Goal: Task Accomplishment & Management: Complete application form

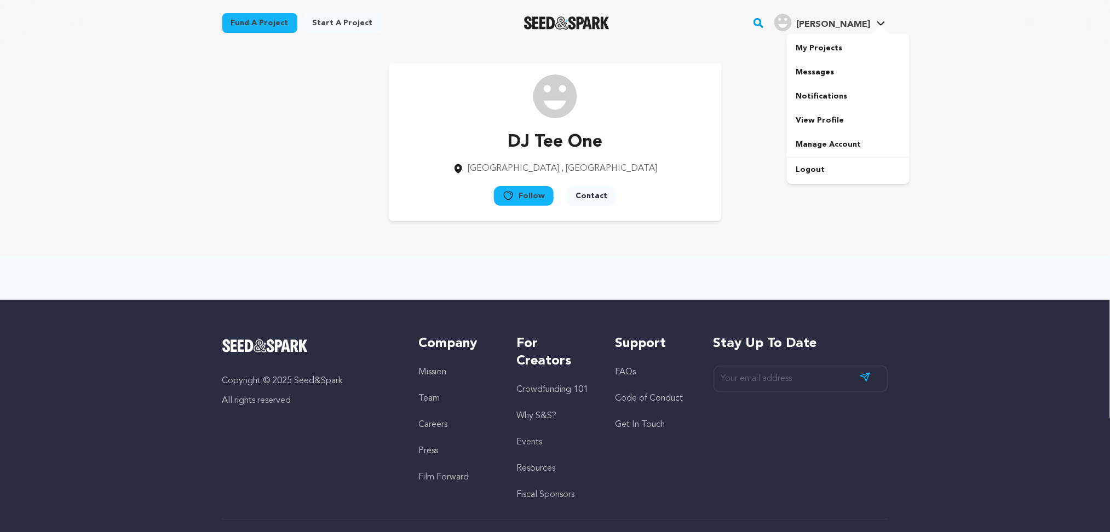
click at [879, 28] on div at bounding box center [881, 30] width 22 height 11
click at [816, 164] on link "Logout" at bounding box center [848, 170] width 123 height 24
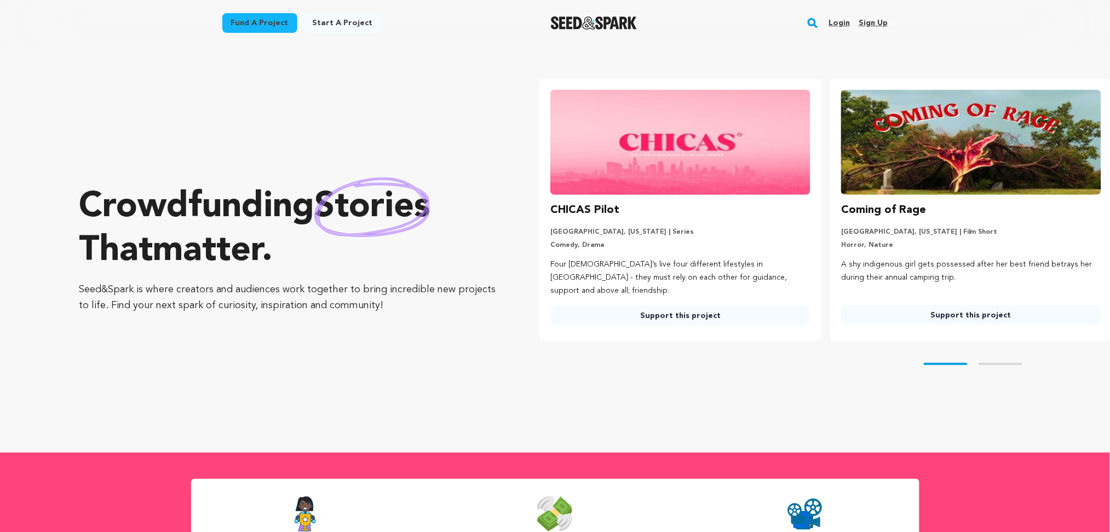
click at [872, 27] on link "Sign up" at bounding box center [873, 23] width 29 height 18
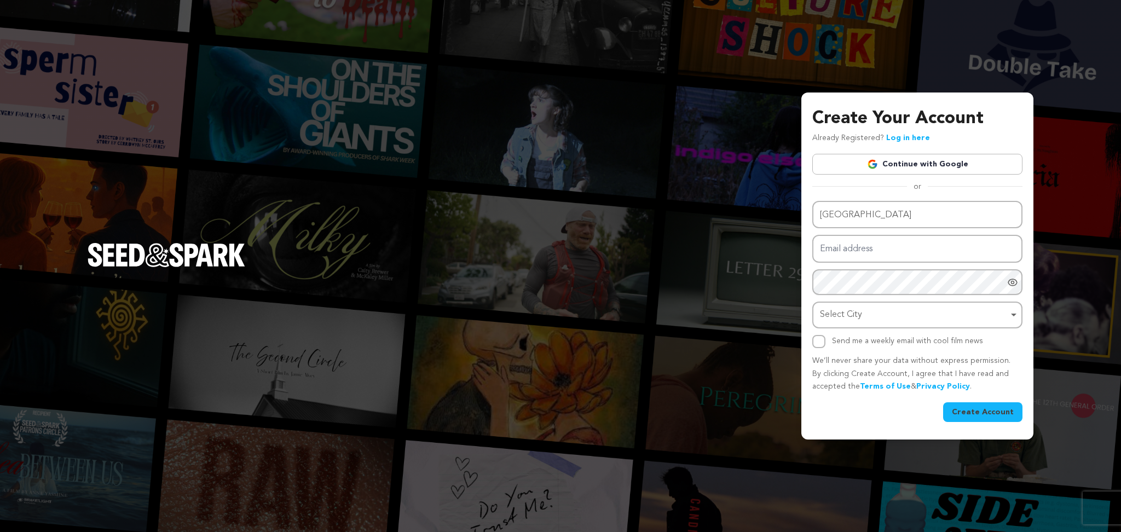
type input "Eden Event Center"
click at [835, 244] on input "Email address" at bounding box center [918, 249] width 210 height 28
paste input "xinoju@forexzig.com"
type input "xinoju@forexzig.com"
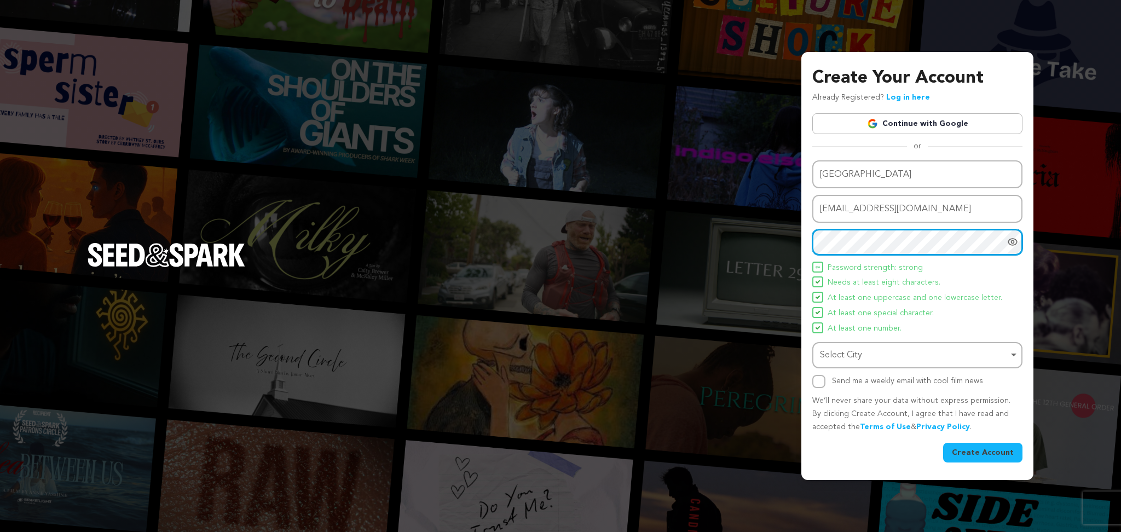
click at [833, 362] on div "Select City Remove item" at bounding box center [914, 356] width 188 height 16
click at [837, 359] on div "Select City Remove item" at bounding box center [914, 356] width 188 height 16
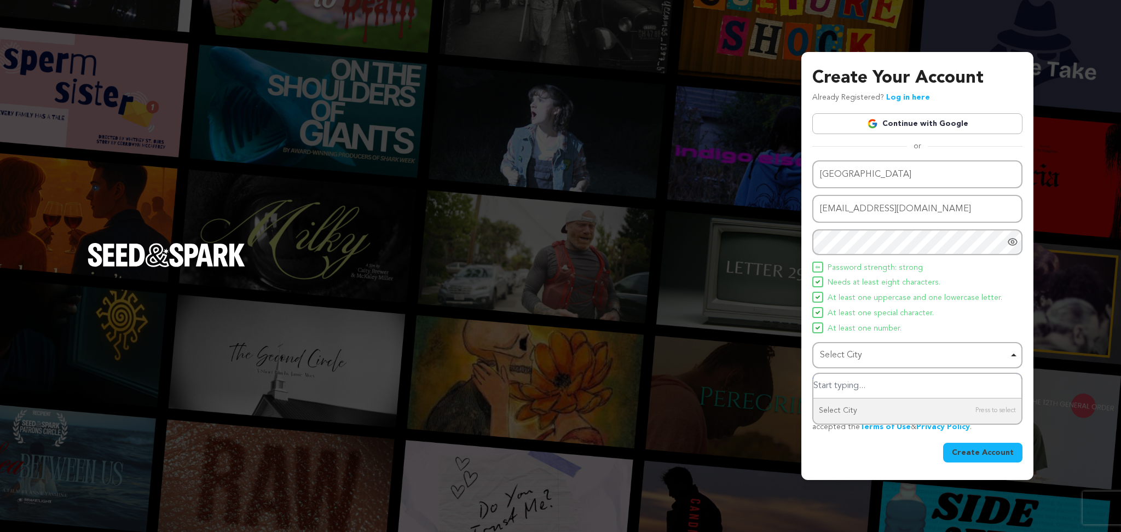
click at [835, 390] on input "Select City" at bounding box center [918, 386] width 208 height 25
paste input "El Paso,"
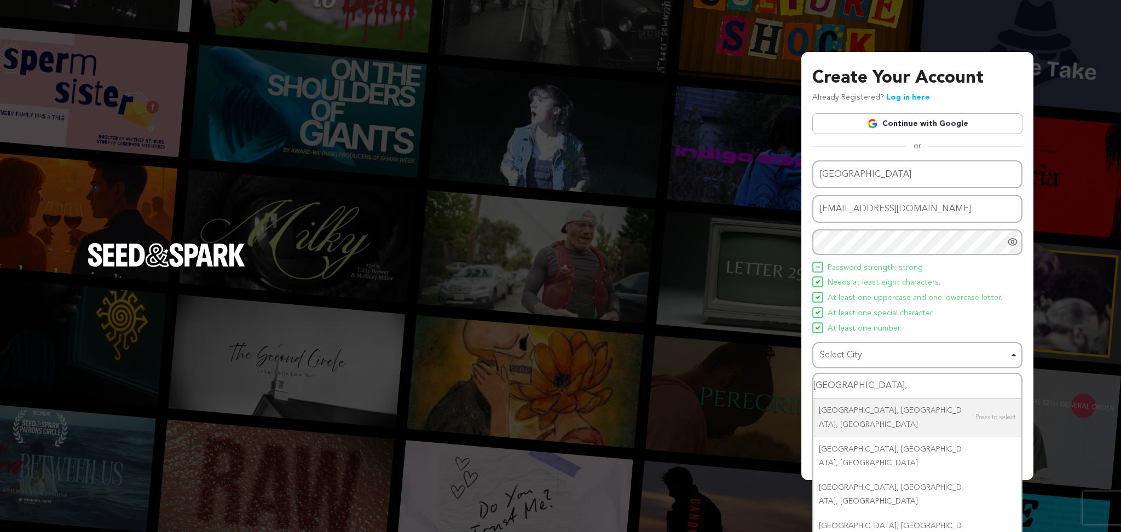
type input "[GEOGRAPHIC_DATA]"
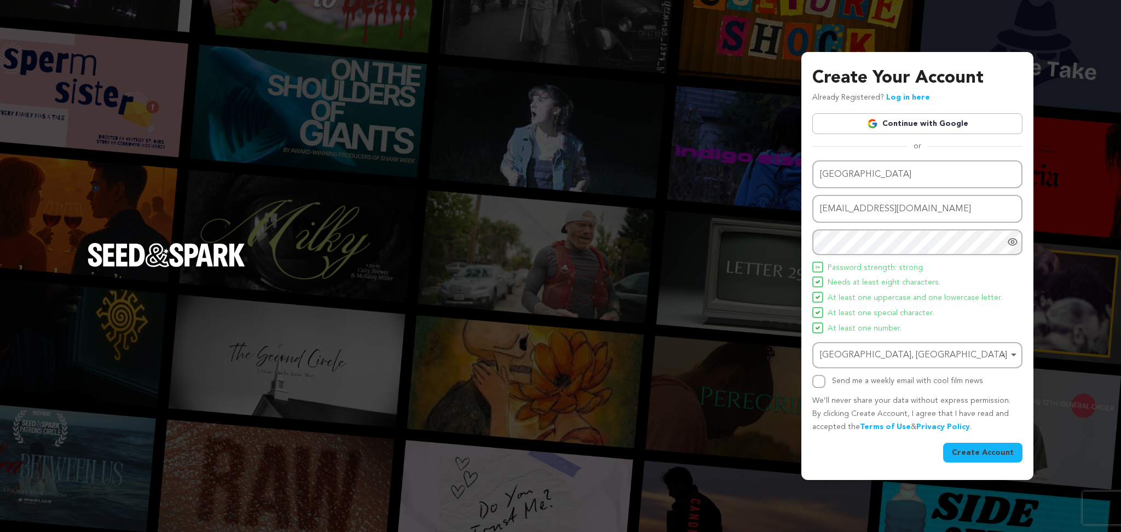
click at [887, 352] on div "El Paso, Bolivia Remove item" at bounding box center [914, 356] width 188 height 16
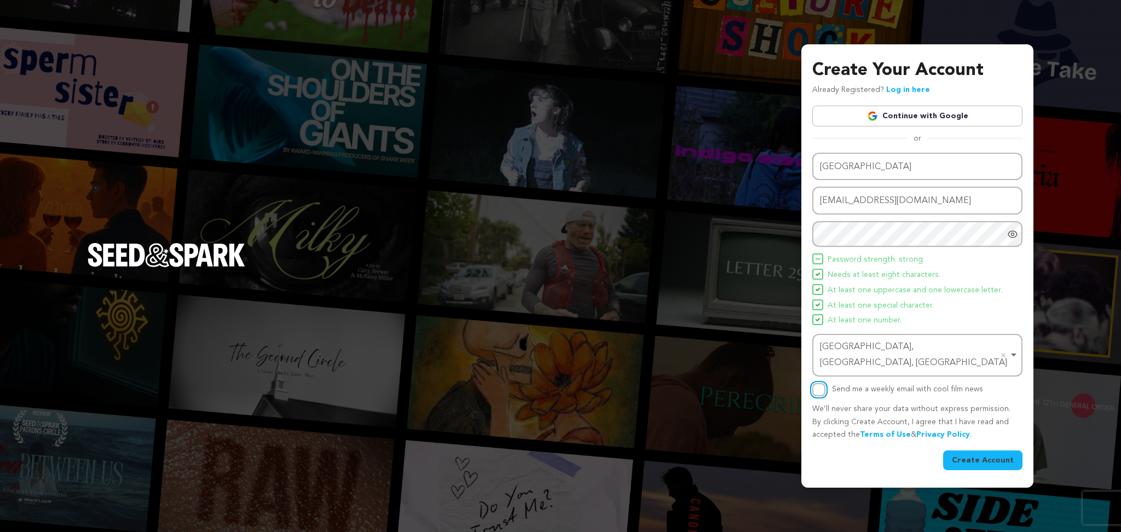
click at [819, 383] on input "Send me a weekly email with cool film news" at bounding box center [819, 389] width 13 height 13
checkbox input "true"
click at [953, 451] on button "Create Account" at bounding box center [982, 461] width 79 height 20
click at [968, 451] on button "Create Account" at bounding box center [982, 461] width 79 height 20
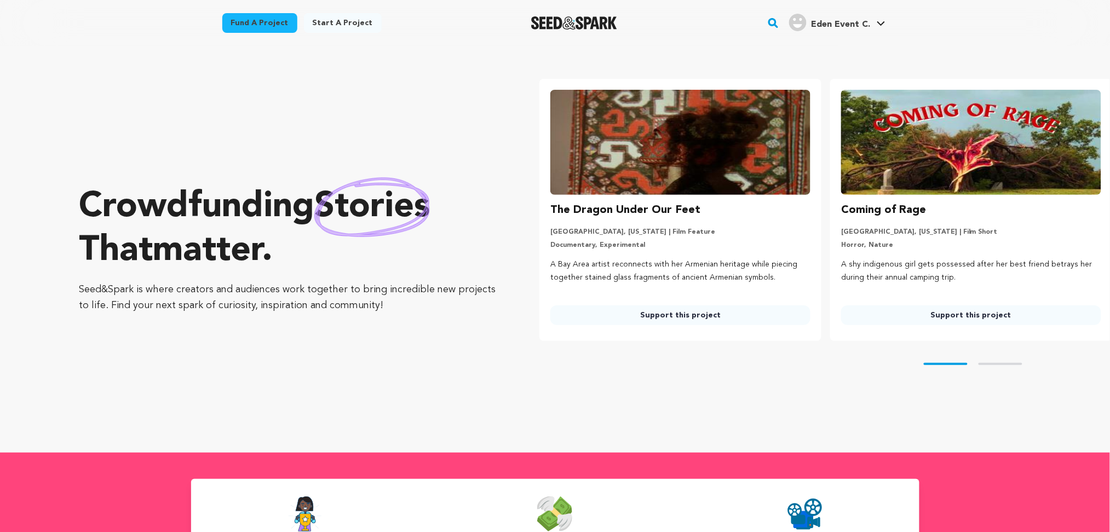
click at [830, 21] on span "Eden Event C." at bounding box center [840, 24] width 59 height 9
